Goal: Task Accomplishment & Management: Complete application form

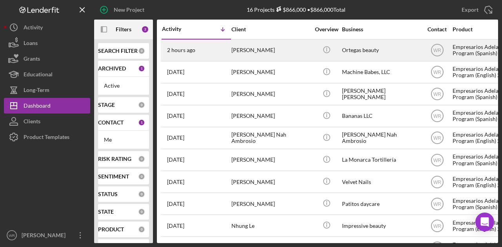
click at [208, 49] on div "2 hours ago Mariana Ortega" at bounding box center [196, 50] width 69 height 21
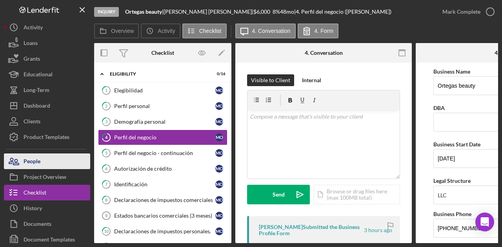
click at [71, 165] on button "People" at bounding box center [47, 162] width 86 height 16
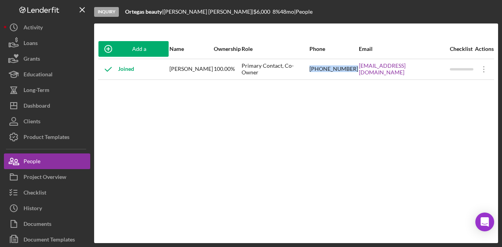
drag, startPoint x: 357, startPoint y: 72, endPoint x: 319, endPoint y: 71, distance: 38.0
click at [319, 71] on tr "Joined Mariana Ortega 100.00% Primary Contact, Co-Owner (650) 293-1756 marianao…" at bounding box center [296, 69] width 396 height 21
copy tr "(650) 293-1756"
click at [133, 125] on div "Add a Participant Name Ownership Role Phone Email Checklist Actions Joined Mari…" at bounding box center [296, 133] width 404 height 189
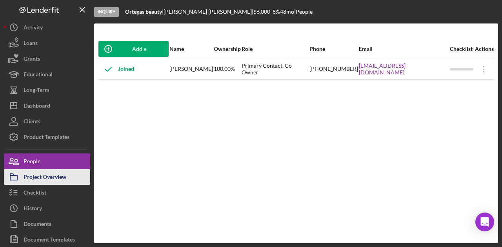
click at [42, 174] on div "Project Overview" at bounding box center [45, 178] width 43 height 18
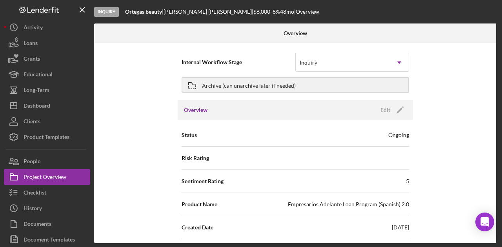
click at [129, 166] on div "Internal Workflow Stage Inquiry Icon/Dropdown Arrow Archive (can unarchive late…" at bounding box center [295, 143] width 402 height 200
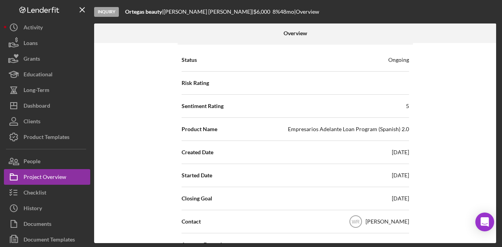
scroll to position [76, 0]
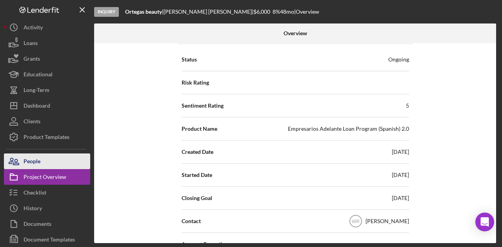
click at [78, 160] on button "People" at bounding box center [47, 162] width 86 height 16
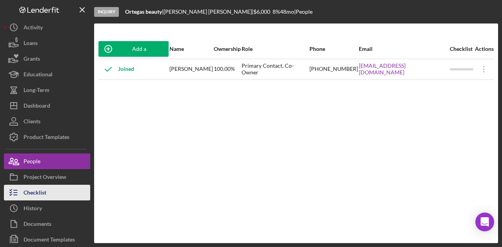
click at [56, 196] on button "Checklist" at bounding box center [47, 193] width 86 height 16
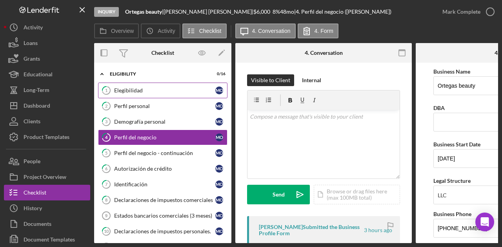
click at [163, 94] on link "1 Elegibilidad M O" at bounding box center [162, 91] width 129 height 16
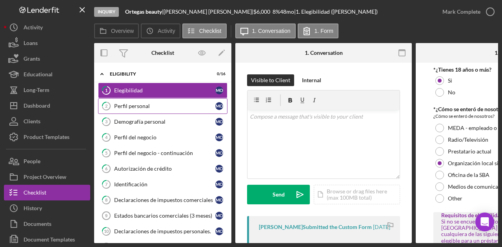
click at [155, 111] on link "2 Perfil personal M O" at bounding box center [162, 106] width 129 height 16
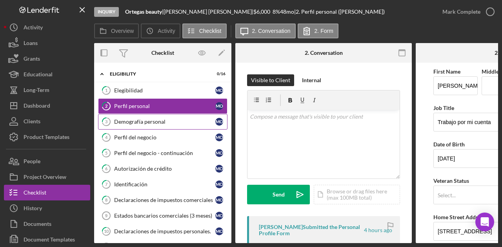
click at [151, 122] on div "Demografía personal" at bounding box center [164, 122] width 101 height 6
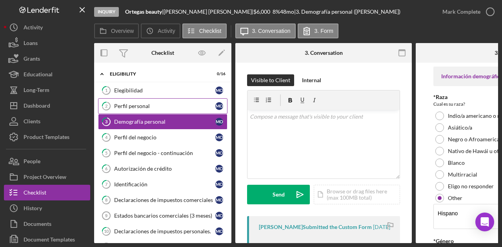
click at [162, 109] on div "Perfil personal" at bounding box center [164, 106] width 101 height 6
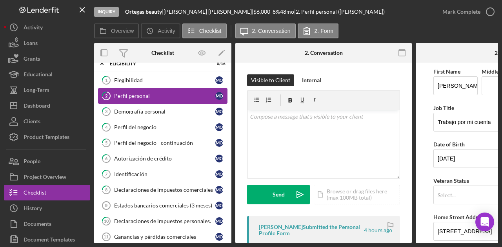
scroll to position [11, 0]
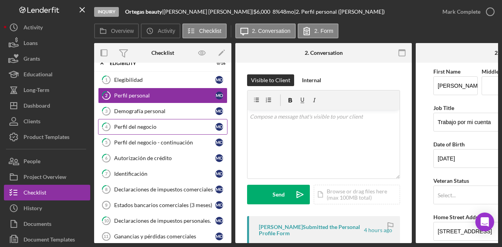
click at [157, 120] on link "4 Perfil del negocio M O" at bounding box center [162, 127] width 129 height 16
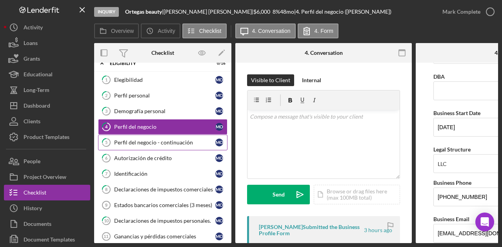
click at [171, 136] on link "5 Perfil del negocio - continuación M O" at bounding box center [162, 143] width 129 height 16
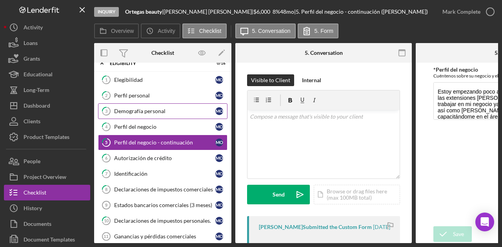
click at [173, 113] on div "Demografía personal" at bounding box center [164, 111] width 101 height 6
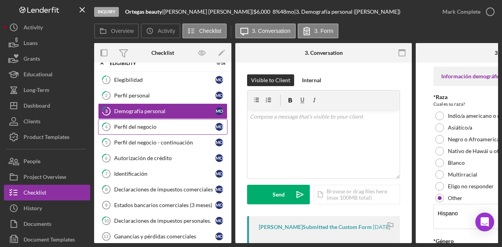
click at [152, 131] on link "4 Perfil del negocio M O" at bounding box center [162, 127] width 129 height 16
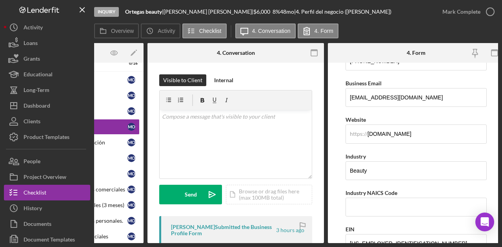
scroll to position [168, 0]
drag, startPoint x: 421, startPoint y: 139, endPoint x: 326, endPoint y: 18, distance: 154.2
click at [326, 18] on div "Inquiry Ortegas beauty | Mariana Ortega | $6,000 $6,000 8 % 48 mo | 4. Perfil d…" at bounding box center [296, 121] width 404 height 243
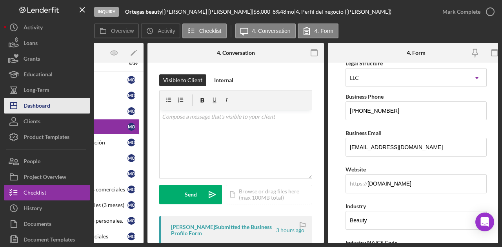
click at [47, 108] on div "Dashboard" at bounding box center [37, 107] width 27 height 18
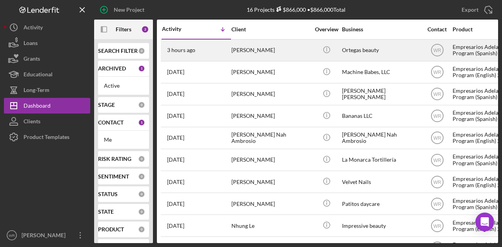
click at [250, 54] on div "[PERSON_NAME]" at bounding box center [270, 50] width 78 height 21
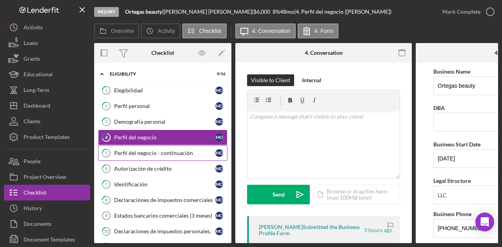
click at [138, 155] on div "Perfil del negocio - continuación" at bounding box center [164, 153] width 101 height 6
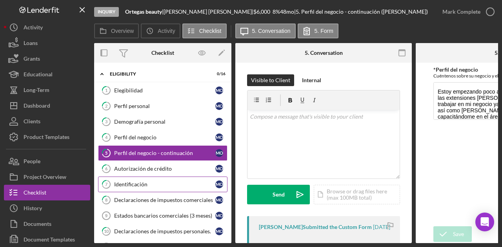
click at [130, 177] on link "7 Identificación M O" at bounding box center [162, 185] width 129 height 16
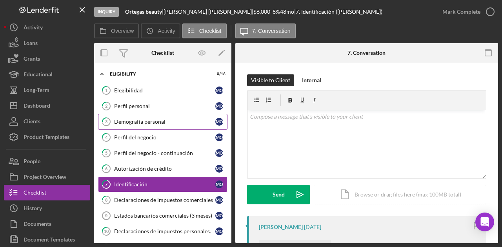
click at [162, 127] on link "3 Demografía personal M O" at bounding box center [162, 122] width 129 height 16
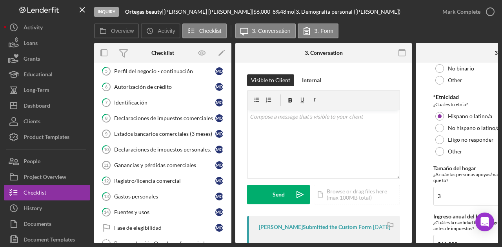
scroll to position [279, 0]
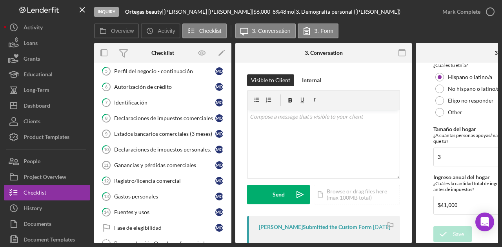
click at [427, 136] on form "Información demográfica *Raza Cual es su raza? Indio/a americano o nativo de Al…" at bounding box center [504, 153] width 176 height 181
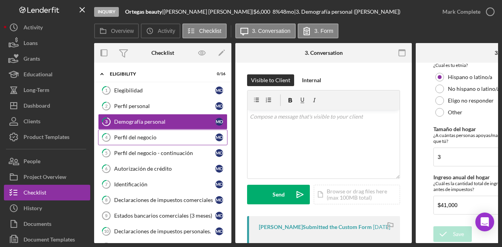
click at [153, 133] on link "4 Perfil del negocio M O" at bounding box center [162, 138] width 129 height 16
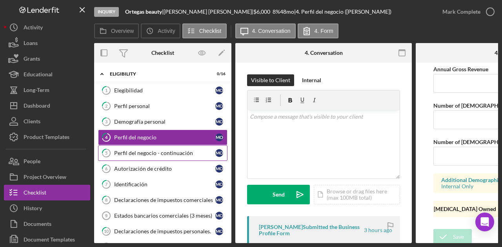
click at [143, 148] on link "5 Perfil del negocio - continuación M O" at bounding box center [162, 153] width 129 height 16
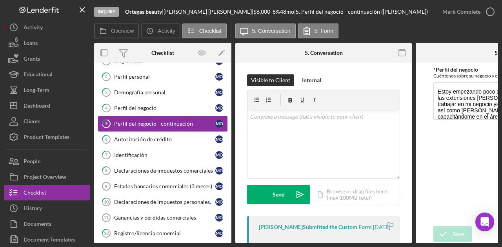
scroll to position [30, 0]
click at [145, 107] on div "Perfil del negocio" at bounding box center [164, 108] width 101 height 6
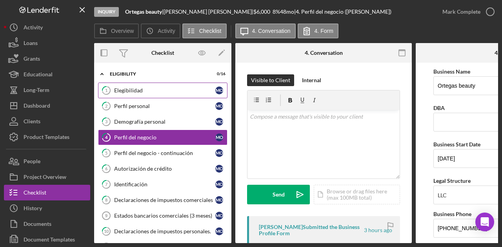
click at [166, 97] on link "1 Elegibilidad M O" at bounding box center [162, 91] width 129 height 16
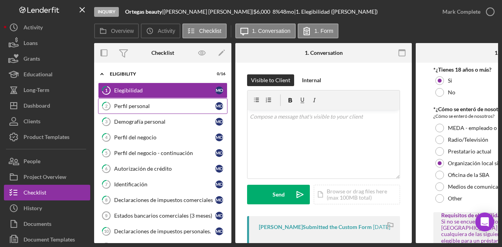
click at [164, 107] on div "Perfil personal" at bounding box center [164, 106] width 101 height 6
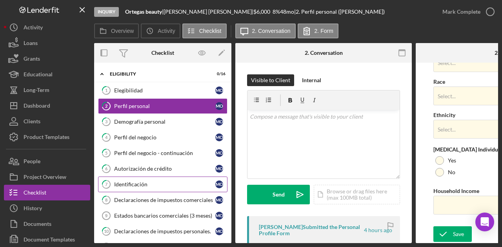
scroll to position [131, 0]
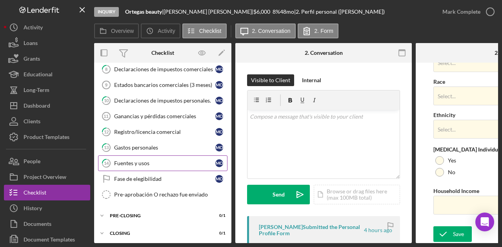
click at [153, 163] on link "14 Fuentes y usos M O" at bounding box center [162, 164] width 129 height 16
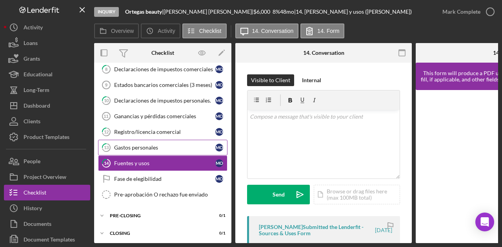
click at [153, 145] on div "Gastos personales" at bounding box center [164, 148] width 101 height 6
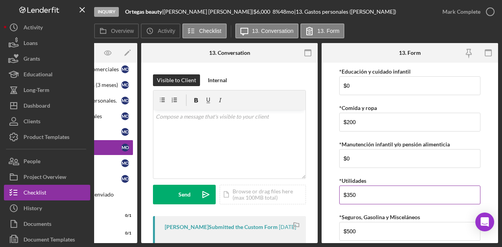
scroll to position [100, 0]
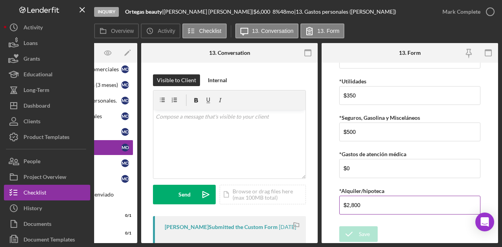
click at [366, 208] on input "$2,800" at bounding box center [409, 205] width 141 height 19
type input "$2"
type input "$1,200"
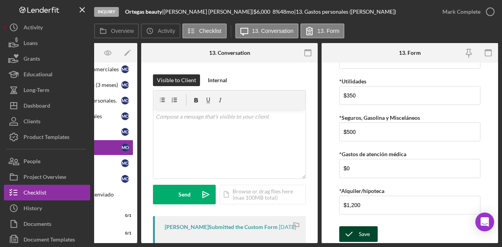
click at [361, 230] on div "Save" at bounding box center [364, 235] width 11 height 16
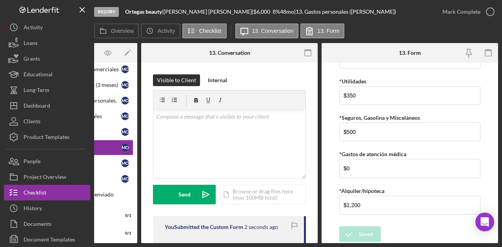
scroll to position [0, 0]
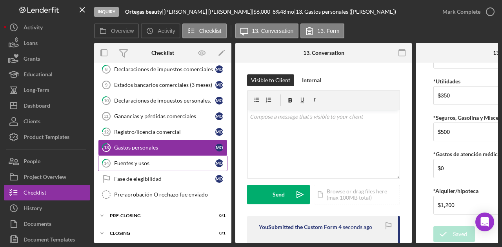
click at [127, 162] on div "Fuentes y usos" at bounding box center [164, 163] width 101 height 6
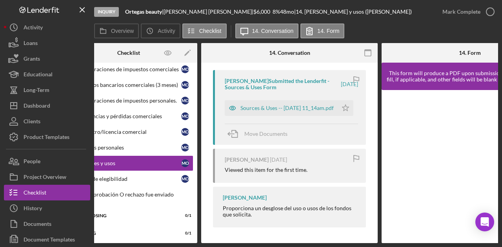
scroll to position [147, 0]
click at [278, 96] on div "Sources & Uses -- 2025-09-07 11_14am.pdf Icon/Star" at bounding box center [291, 106] width 133 height 20
click at [276, 111] on div "Sources & Uses -- 2025-09-07 11_14am.pdf" at bounding box center [286, 108] width 93 height 6
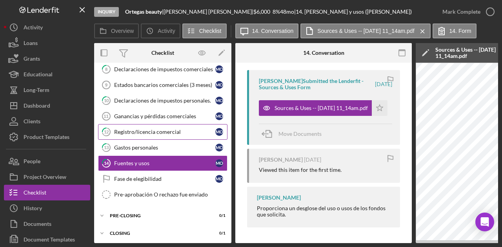
scroll to position [0, 0]
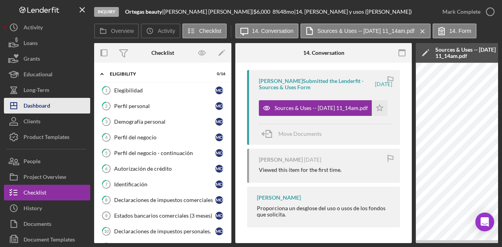
click at [62, 109] on button "Icon/Dashboard Dashboard" at bounding box center [47, 106] width 86 height 16
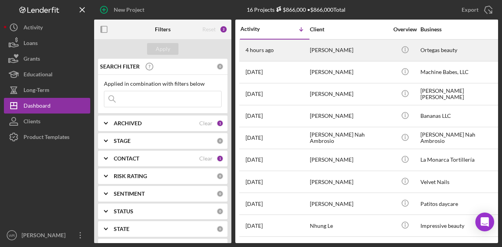
click at [326, 54] on div "[PERSON_NAME]" at bounding box center [349, 50] width 78 height 21
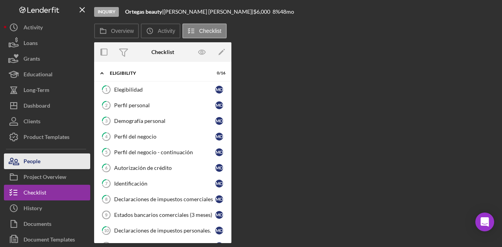
scroll to position [27, 0]
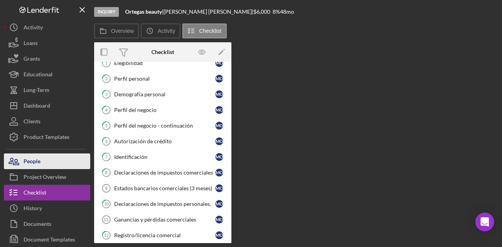
click at [62, 160] on button "People" at bounding box center [47, 162] width 86 height 16
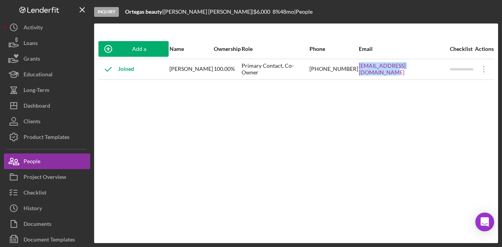
drag, startPoint x: 360, startPoint y: 71, endPoint x: 440, endPoint y: 77, distance: 79.8
click at [440, 77] on tr "Joined Mariana Ortega 100.00% Primary Contact, Co-Owner (650) 293-1756 marianao…" at bounding box center [296, 69] width 396 height 21
copy tr "marianaortega892@yahoo.com"
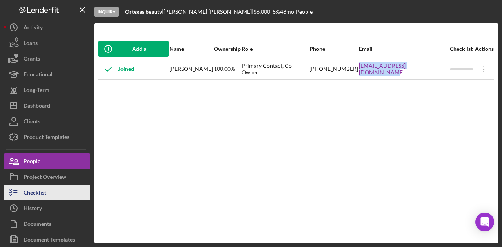
click at [61, 194] on button "Checklist" at bounding box center [47, 193] width 86 height 16
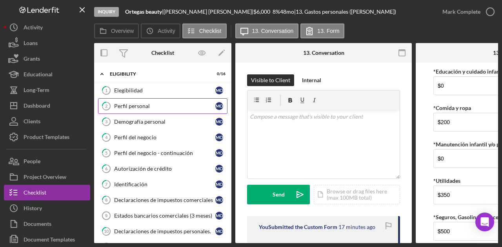
click at [139, 107] on div "Perfil personal" at bounding box center [164, 106] width 101 height 6
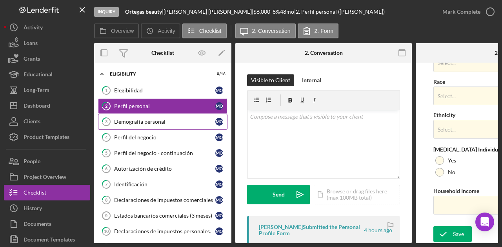
click at [196, 122] on div "Demografía personal" at bounding box center [164, 122] width 101 height 6
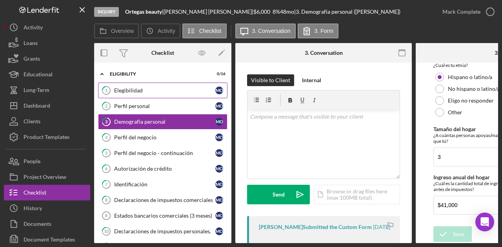
click at [133, 94] on link "1 Elegibilidad M O" at bounding box center [162, 91] width 129 height 16
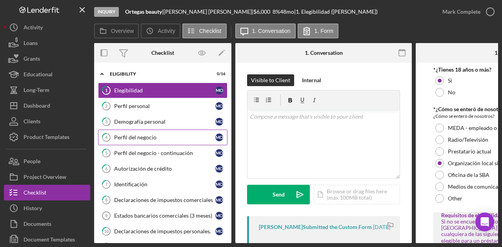
click at [163, 138] on div "Perfil del negocio" at bounding box center [164, 137] width 101 height 6
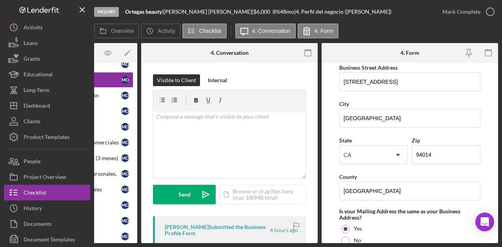
scroll to position [469, 0]
drag, startPoint x: 400, startPoint y: 82, endPoint x: 310, endPoint y: 86, distance: 90.3
click at [310, 86] on div "Overview Internal Workflow Stage Inquiry Icon/Dropdown Arrow Archive (can unarc…" at bounding box center [296, 143] width 404 height 200
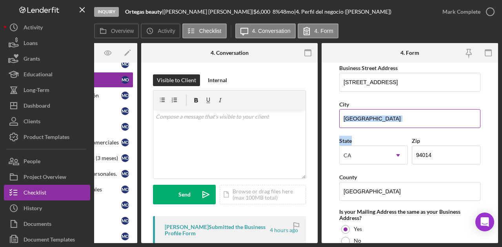
drag, startPoint x: 401, startPoint y: 125, endPoint x: 357, endPoint y: 120, distance: 44.2
click at [357, 120] on div "Business Name Ortegas beauty DBA Business Start Date 07/14/2024 Legal Structure…" at bounding box center [409, 24] width 141 height 852
click at [357, 120] on input "Daly City" at bounding box center [409, 118] width 141 height 19
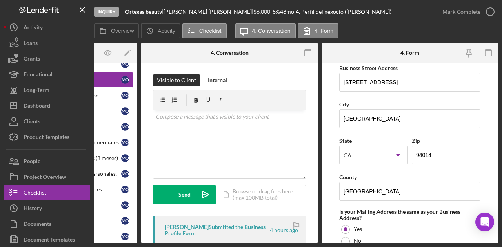
click at [452, 163] on div "State CA Icon/Dropdown Arrow Zip 94014" at bounding box center [409, 154] width 141 height 36
copy div "Zip"
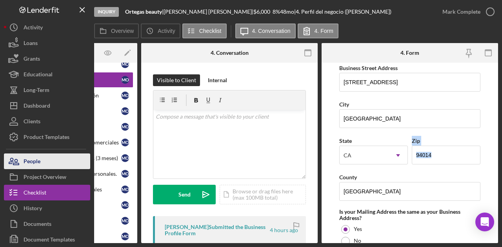
click at [48, 166] on button "People" at bounding box center [47, 162] width 86 height 16
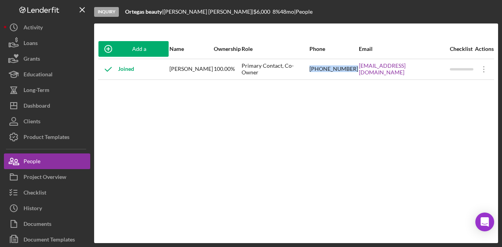
drag, startPoint x: 320, startPoint y: 77, endPoint x: 359, endPoint y: 78, distance: 39.2
click at [359, 78] on tr "Joined Mariana Ortega 100.00% Primary Contact, Co-Owner (650) 293-1756 marianao…" at bounding box center [296, 69] width 396 height 21
copy tr "(650) 293-1756"
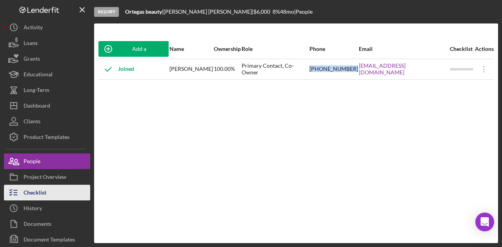
click at [49, 189] on button "Checklist" at bounding box center [47, 193] width 86 height 16
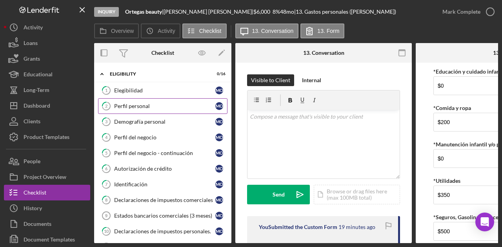
click at [175, 99] on link "2 Perfil personal M O" at bounding box center [162, 106] width 129 height 16
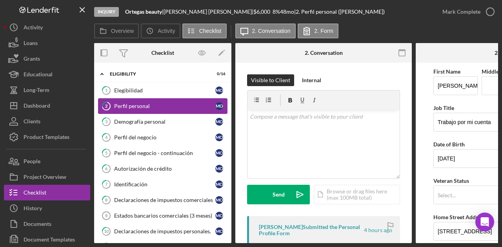
scroll to position [0, 94]
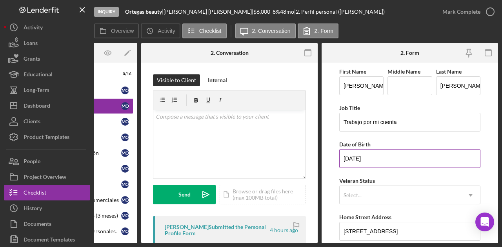
click at [380, 156] on input "12/05/1984" at bounding box center [409, 158] width 141 height 19
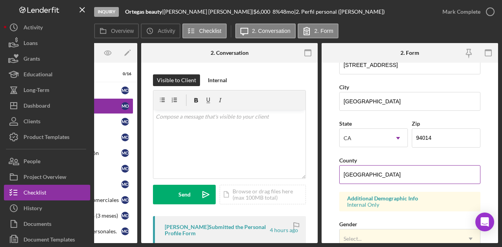
scroll to position [141, 0]
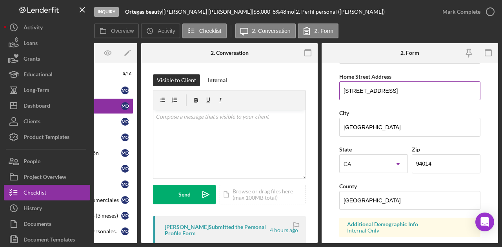
click at [405, 95] on input "6848 Mission St" at bounding box center [409, 91] width 141 height 19
click at [405, 96] on input "6848 Mission St" at bounding box center [409, 91] width 141 height 19
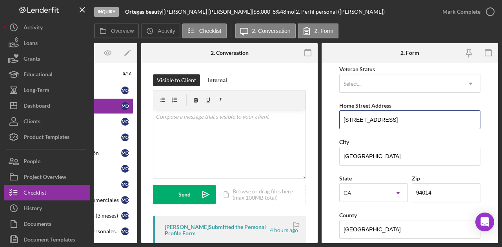
scroll to position [0, 0]
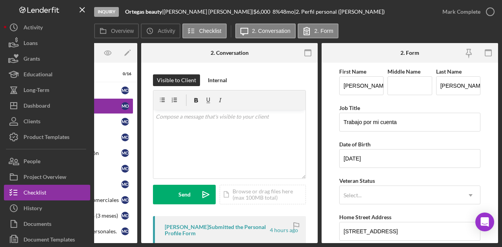
click at [338, 195] on form "First Name Mariana Middle Name Last Name Ortega Job Title Trabajo por mi cuenta…" at bounding box center [409, 153] width 176 height 181
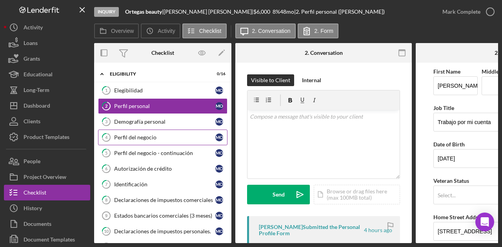
click at [143, 130] on link "4 Perfil del negocio M O" at bounding box center [162, 138] width 129 height 16
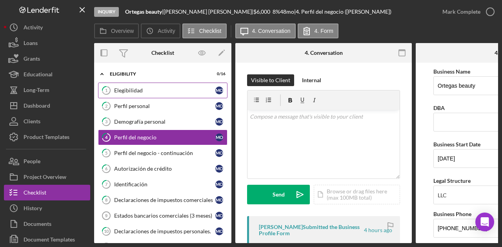
click at [173, 93] on div "Elegibilidad" at bounding box center [164, 90] width 101 height 6
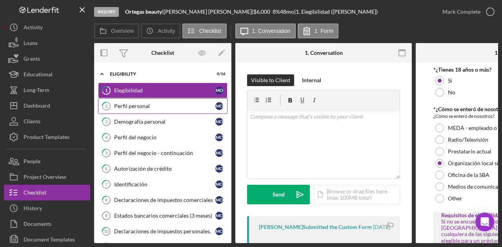
click at [164, 107] on div "Perfil personal" at bounding box center [164, 106] width 101 height 6
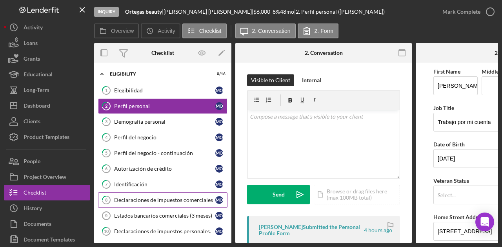
click at [134, 192] on link "8 Declaraciones de impuestos comerciales M O" at bounding box center [162, 200] width 129 height 16
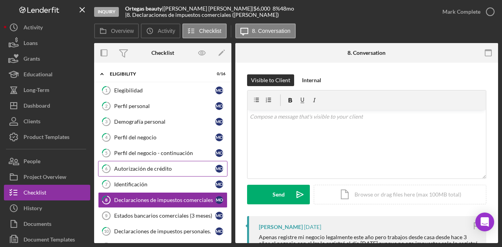
click at [145, 172] on link "6 Autorización de crédito M O" at bounding box center [162, 169] width 129 height 16
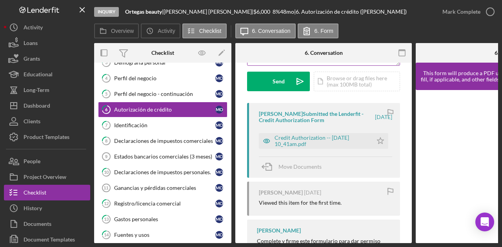
scroll to position [114, 0]
click at [304, 137] on div "Credit Authorization -- 2025-09-07 10_41am.pdf" at bounding box center [321, 140] width 94 height 13
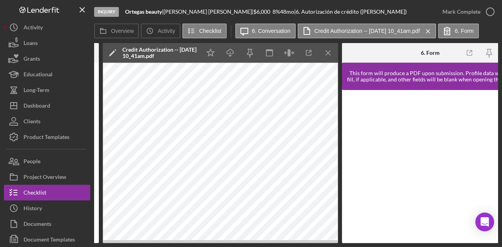
scroll to position [0, 259]
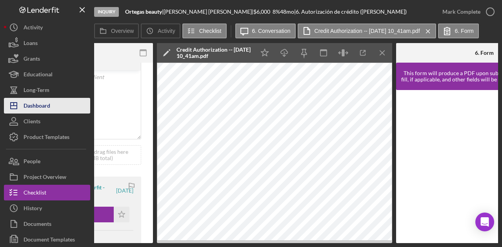
click at [64, 105] on button "Icon/Dashboard Dashboard" at bounding box center [47, 106] width 86 height 16
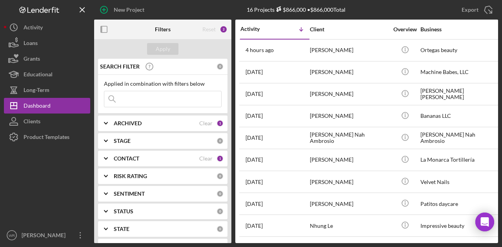
click at [42, 183] on div at bounding box center [47, 186] width 86 height 83
click at [296, 39] on th "Activity Icon/Table Sort Arrow" at bounding box center [274, 30] width 69 height 20
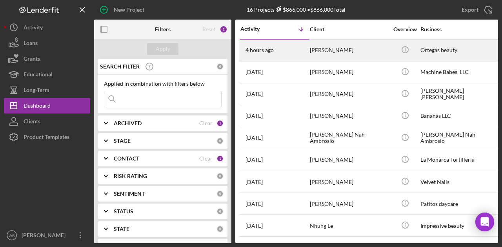
click at [293, 44] on div "4 hours ago Mariana Ortega" at bounding box center [274, 50] width 69 height 21
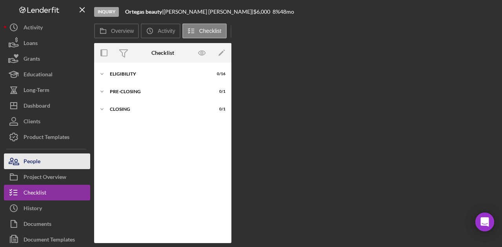
click at [53, 163] on button "People" at bounding box center [47, 162] width 86 height 16
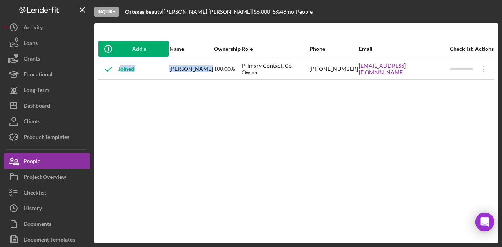
drag, startPoint x: 167, startPoint y: 71, endPoint x: 208, endPoint y: 75, distance: 41.7
click at [208, 75] on tr "Joined Mariana Ortega 100.00% Primary Contact, Co-Owner (650) 293-1756 marianao…" at bounding box center [296, 69] width 396 height 21
drag, startPoint x: 208, startPoint y: 75, endPoint x: 320, endPoint y: 69, distance: 111.5
click at [309, 69] on div "Primary Contact, Co-Owner" at bounding box center [275, 70] width 67 height 20
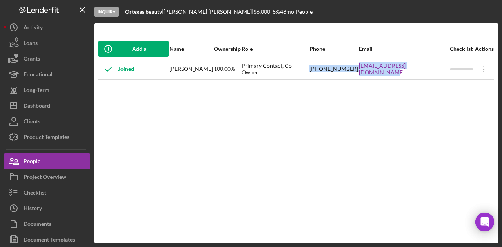
drag, startPoint x: 320, startPoint y: 69, endPoint x: 440, endPoint y: 76, distance: 120.6
click at [440, 76] on tr "Joined Mariana Ortega 100.00% Primary Contact, Co-Owner (650) 293-1756 marianao…" at bounding box center [296, 69] width 396 height 21
copy tr "(650) 293-1756 marianaortega892@yahoo.com"
click at [221, 124] on div "Add a Participant Name Ownership Role Phone Email Checklist Actions Joined Mari…" at bounding box center [296, 133] width 404 height 189
click at [206, 175] on div "Add a Participant Name Ownership Role Phone Email Checklist Actions Joined Mari…" at bounding box center [296, 133] width 404 height 189
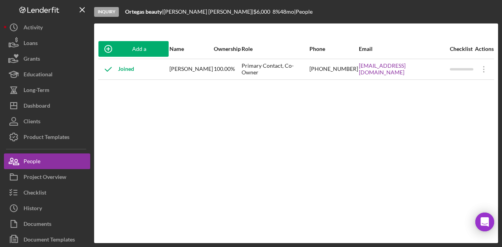
click at [128, 118] on div "Add a Participant Name Ownership Role Phone Email Checklist Actions Joined Mari…" at bounding box center [296, 133] width 404 height 189
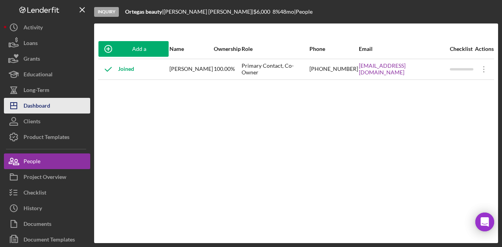
click at [50, 110] on div "Dashboard" at bounding box center [37, 107] width 27 height 18
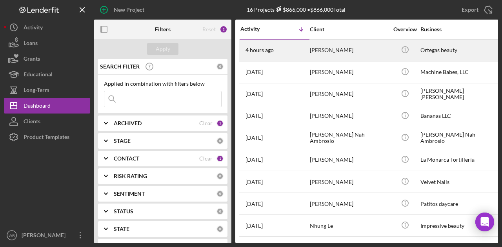
click at [318, 47] on div "[PERSON_NAME]" at bounding box center [349, 50] width 78 height 21
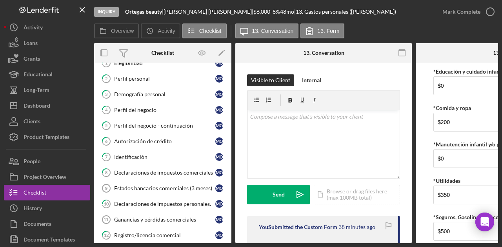
scroll to position [25, 0]
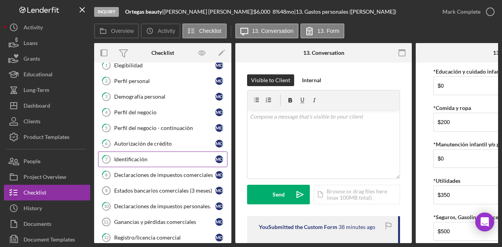
click at [160, 162] on link "7 Identificación M O" at bounding box center [162, 160] width 129 height 16
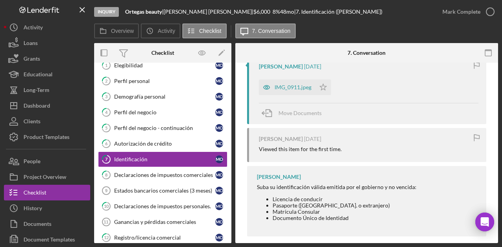
scroll to position [169, 0]
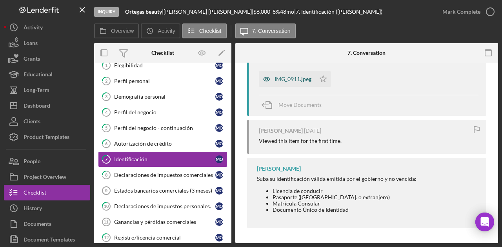
click at [299, 79] on div "IMG_0911.jpeg" at bounding box center [292, 79] width 37 height 6
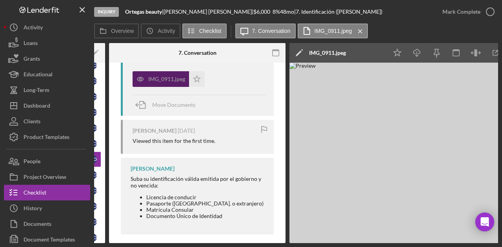
scroll to position [0, 153]
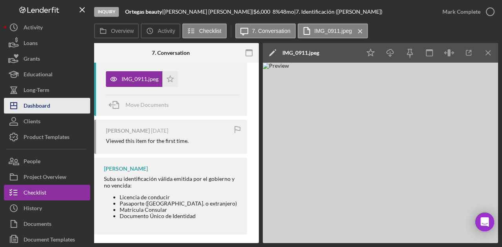
click at [71, 107] on button "Icon/Dashboard Dashboard" at bounding box center [47, 106] width 86 height 16
